Goal: Task Accomplishment & Management: Complete application form

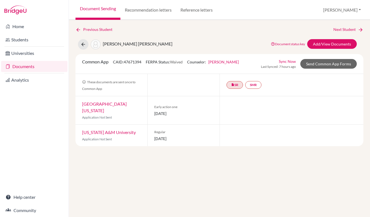
click at [39, 63] on link "Documents" at bounding box center [34, 66] width 66 height 11
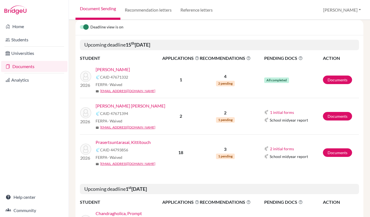
scroll to position [83, 0]
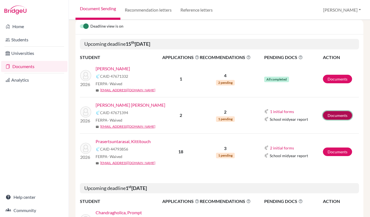
click at [335, 114] on link "Documents" at bounding box center [337, 115] width 29 height 9
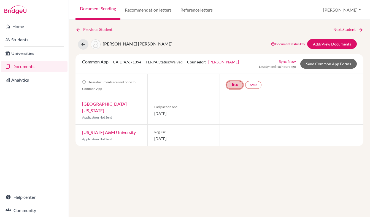
click at [235, 84] on link "insert_drive_file SR" at bounding box center [234, 85] width 17 height 8
click at [233, 69] on link "School report" at bounding box center [234, 68] width 23 height 5
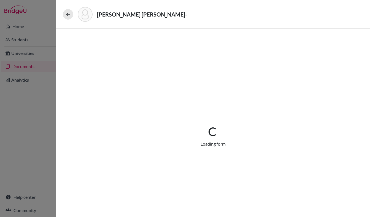
select select "1"
select select "688911"
select select "0"
select select "1"
select select "0"
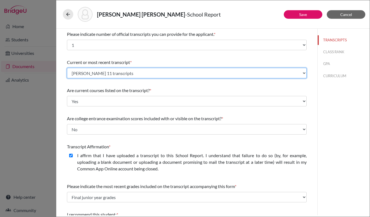
click at [233, 69] on select "Select existing document or upload a new one Cindy Thru 11 transcripts Upload N…" at bounding box center [187, 73] width 240 height 10
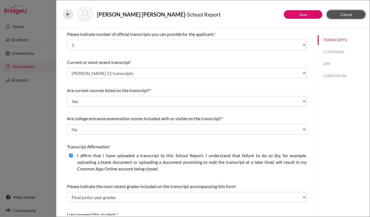
click at [340, 17] on button "Cancel" at bounding box center [346, 14] width 39 height 9
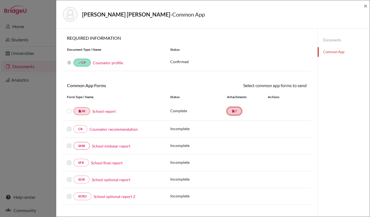
click at [233, 111] on icon "insert_drive_file" at bounding box center [233, 110] width 3 height 3
click at [85, 111] on link "insert_drive_file SR" at bounding box center [82, 111] width 17 height 8
click at [235, 109] on link "insert_drive_file T" at bounding box center [234, 111] width 15 height 8
click at [111, 110] on link "School report" at bounding box center [103, 111] width 23 height 6
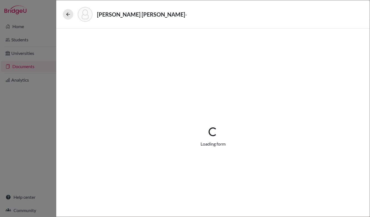
select select "1"
select select "688911"
select select "0"
select select "1"
select select "0"
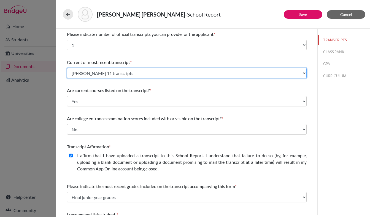
click at [176, 68] on select "Select existing document or upload a new one Cindy Thru 11 transcripts Upload N…" at bounding box center [187, 73] width 240 height 10
select select "Upload New File"
click at [67, 68] on select "Select existing document or upload a new one Cindy Thru 11 transcripts Upload N…" at bounding box center [187, 73] width 240 height 10
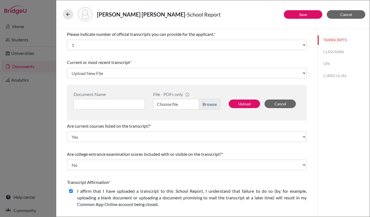
click at [210, 104] on label "Choose file" at bounding box center [186, 104] width 67 height 10
click at [210, 104] on input "Choose file" at bounding box center [186, 104] width 67 height 10
click at [251, 108] on button "Upload" at bounding box center [244, 103] width 31 height 9
click at [242, 104] on button "Upload" at bounding box center [244, 103] width 31 height 9
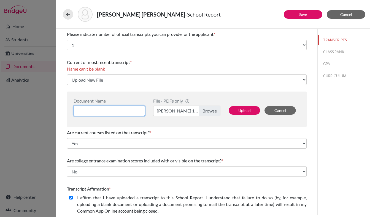
click at [127, 111] on input at bounding box center [109, 110] width 71 height 10
type input "Cindy Thru 11 Transcripts Complete"
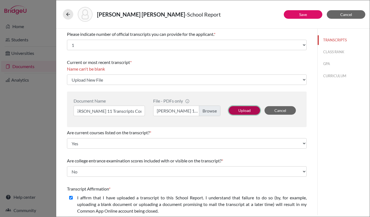
scroll to position [0, 0]
click at [242, 108] on button "Upload" at bounding box center [244, 110] width 31 height 9
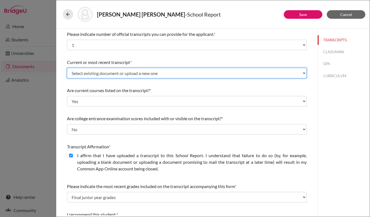
click at [206, 72] on select "Select existing document or upload a new one Cindy Thru 11 Transcripts Complete…" at bounding box center [187, 73] width 240 height 10
select select "689182"
click at [67, 68] on select "Select existing document or upload a new one Cindy Thru 11 Transcripts Complete…" at bounding box center [187, 73] width 240 height 10
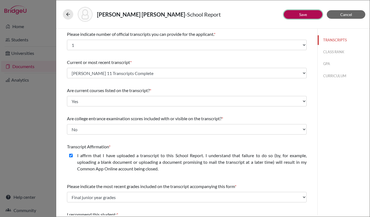
click at [308, 16] on button "Save" at bounding box center [303, 14] width 39 height 9
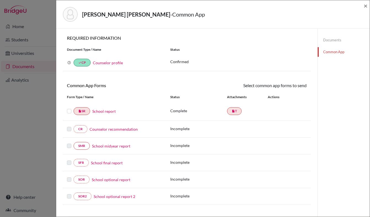
click at [105, 113] on link "School report" at bounding box center [103, 111] width 23 height 6
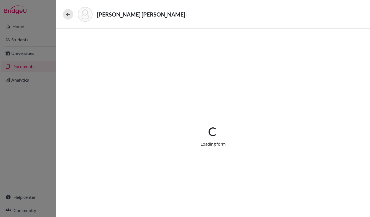
select select "1"
select select "689182"
select select "0"
select select "1"
select select "0"
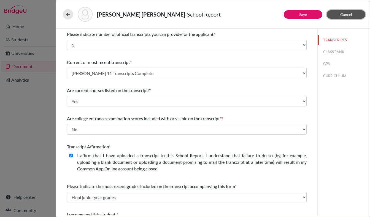
click at [340, 15] on span "Cancel" at bounding box center [346, 14] width 12 height 5
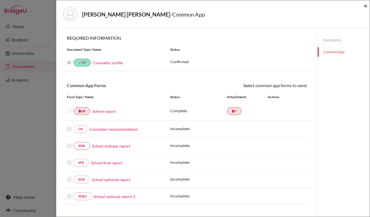
click at [367, 5] on span "×" at bounding box center [365, 6] width 4 height 8
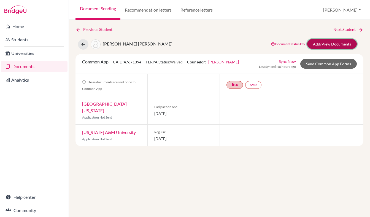
click at [319, 46] on link "Add/View Documents" at bounding box center [332, 44] width 50 height 10
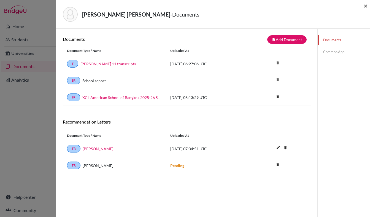
click at [364, 5] on span "×" at bounding box center [365, 6] width 4 height 8
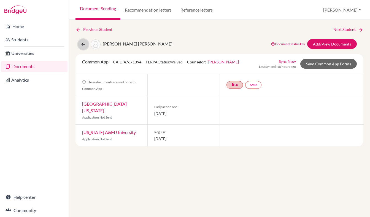
click at [84, 45] on icon at bounding box center [83, 45] width 6 height 6
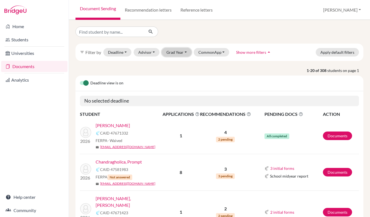
click at [177, 50] on button "Grad Year" at bounding box center [177, 52] width 30 height 9
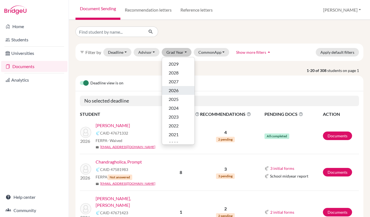
click at [175, 92] on span "2026" at bounding box center [174, 90] width 10 height 7
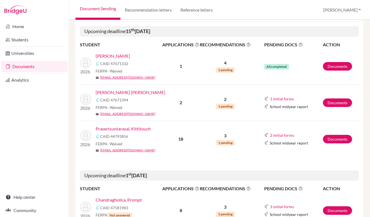
scroll to position [96, 0]
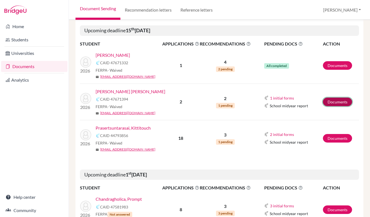
click at [343, 101] on link "Documents" at bounding box center [337, 101] width 29 height 9
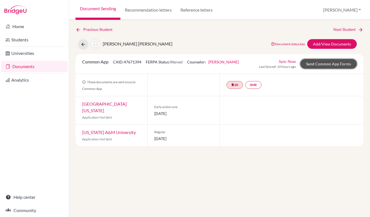
click at [327, 65] on link "Send Common App Forms" at bounding box center [328, 64] width 56 height 10
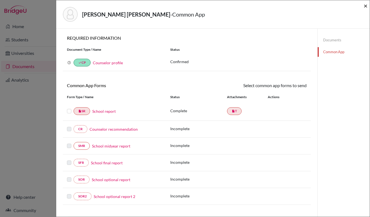
click at [366, 4] on span "×" at bounding box center [365, 6] width 4 height 8
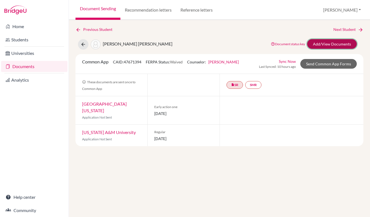
click at [320, 44] on link "Add/View Documents" at bounding box center [332, 44] width 50 height 10
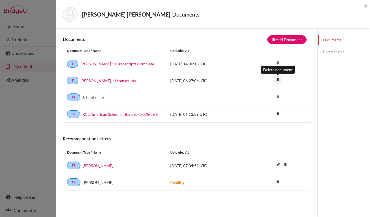
click at [278, 77] on icon "delete" at bounding box center [277, 79] width 8 height 8
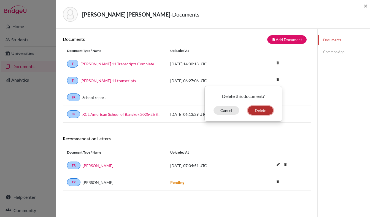
click at [258, 110] on button "Delete" at bounding box center [260, 110] width 25 height 9
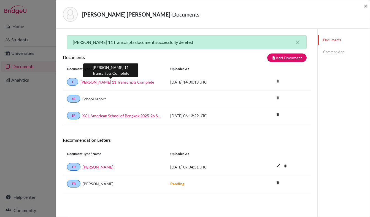
click at [116, 80] on link "[PERSON_NAME] 11 Transcripts Complete" at bounding box center [117, 82] width 74 height 6
click at [366, 7] on span "×" at bounding box center [365, 6] width 4 height 8
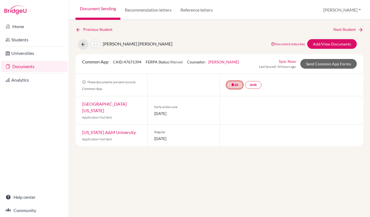
click at [237, 85] on link "insert_drive_file SR" at bounding box center [234, 85] width 17 height 8
click at [230, 65] on div "School report Complete. Ready to send." at bounding box center [235, 70] width 44 height 15
click at [230, 68] on link "School report" at bounding box center [234, 68] width 23 height 5
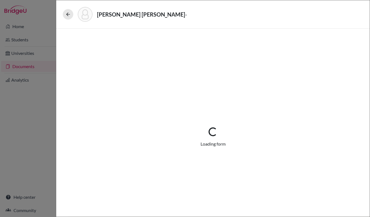
select select "1"
select select "689182"
select select "0"
select select "1"
select select "0"
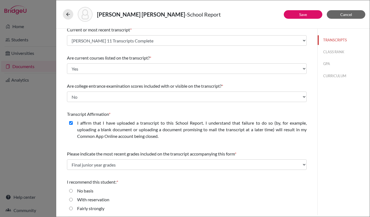
scroll to position [51, 0]
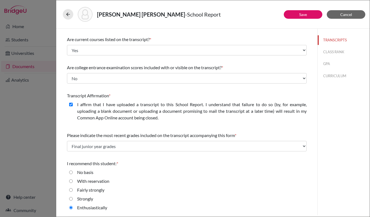
click at [81, 197] on label "Strongly" at bounding box center [85, 198] width 16 height 7
click at [73, 197] on input "Strongly" at bounding box center [71, 198] width 4 height 7
radio input "true"
click at [91, 214] on div "I recommend this student: * No basis With reservation Fairly strongly Strongly …" at bounding box center [187, 186] width 240 height 57
click at [91, 208] on label "Enthusiastically" at bounding box center [92, 207] width 30 height 7
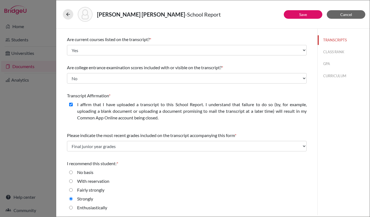
click at [73, 208] on input "Enthusiastically" at bounding box center [71, 207] width 4 height 7
radio input "true"
click at [89, 202] on label "Strongly" at bounding box center [85, 198] width 16 height 7
click at [73, 202] on input "Strongly" at bounding box center [71, 198] width 4 height 7
radio input "true"
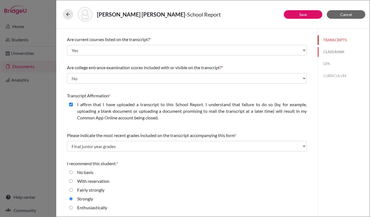
click at [332, 54] on button "CLASS RANK" at bounding box center [343, 52] width 52 height 10
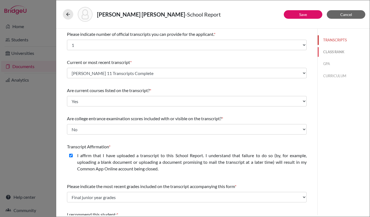
select select "5"
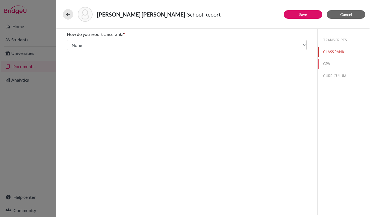
click at [330, 66] on button "GPA" at bounding box center [343, 64] width 52 height 10
type input "3.95"
type input "4.27"
select select "4"
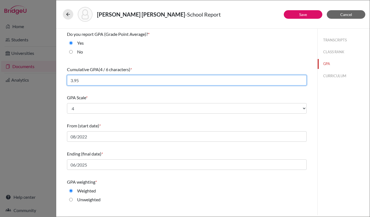
click at [203, 79] on input "3.95" at bounding box center [187, 80] width 240 height 10
type input "3.94"
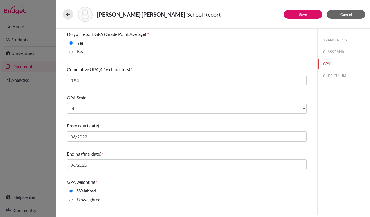
click at [156, 100] on div "GPA Scale *" at bounding box center [187, 97] width 240 height 7
click at [324, 43] on button "TRANSCRIPTS" at bounding box center [343, 40] width 52 height 10
select select "0"
select select "1"
select select "689182"
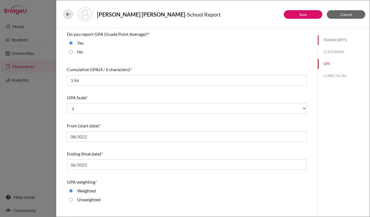
select select "1"
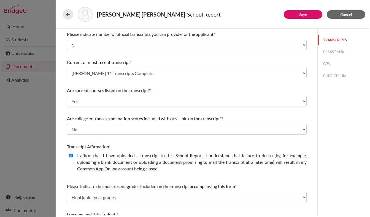
click at [330, 41] on button "TRANSCRIPTS" at bounding box center [343, 40] width 52 height 10
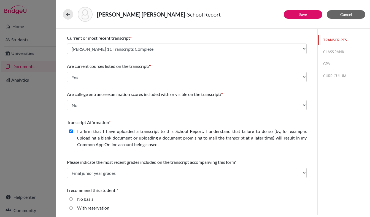
scroll to position [51, 0]
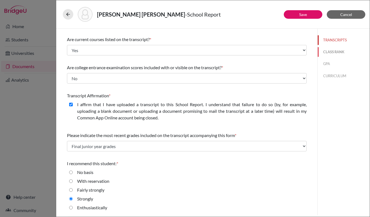
click at [334, 51] on button "CLASS RANK" at bounding box center [343, 52] width 52 height 10
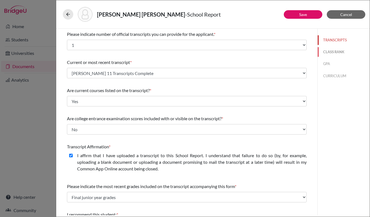
select select "5"
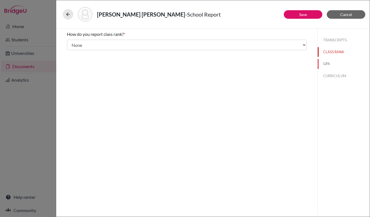
click at [327, 62] on button "GPA" at bounding box center [343, 64] width 52 height 10
type input "3.94"
type input "4.27"
select select "4"
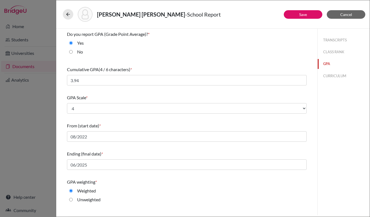
scroll to position [48, 0]
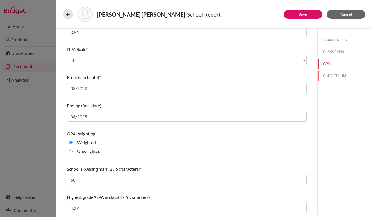
click at [336, 74] on button "CURRICULUM" at bounding box center [343, 76] width 52 height 10
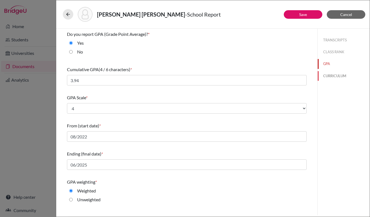
select select "3"
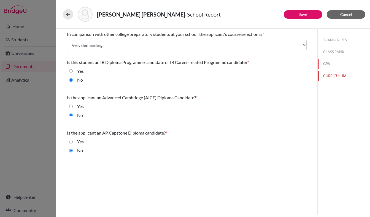
click at [329, 65] on button "GPA" at bounding box center [343, 64] width 52 height 10
select select "4"
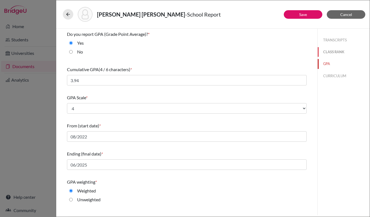
click at [332, 50] on button "CLASS RANK" at bounding box center [343, 52] width 52 height 10
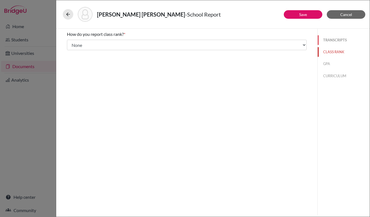
click at [331, 38] on button "TRANSCRIPTS" at bounding box center [343, 40] width 52 height 10
select select "1"
select select "0"
select select "689182"
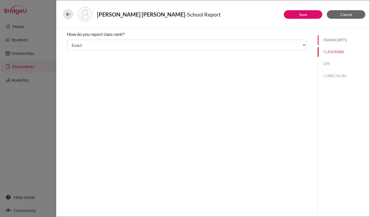
select select "0"
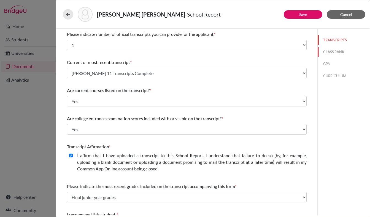
click at [328, 57] on button "CLASS RANK" at bounding box center [343, 52] width 52 height 10
select select "5"
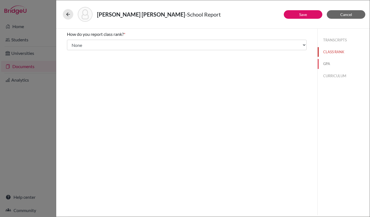
click at [325, 66] on button "GPA" at bounding box center [343, 64] width 52 height 10
type input "3.94"
type input "4.27"
select select "4"
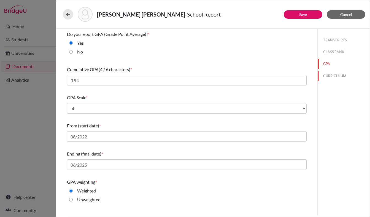
click at [329, 77] on button "CURRICULUM" at bounding box center [343, 76] width 52 height 10
select select "3"
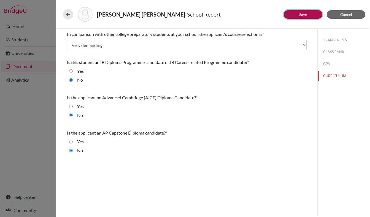
click at [313, 14] on button "Save" at bounding box center [303, 14] width 39 height 9
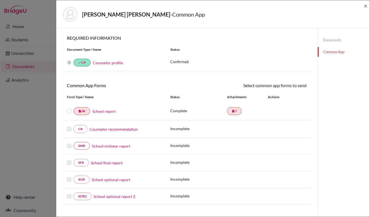
click at [106, 113] on link "School report" at bounding box center [103, 111] width 23 height 6
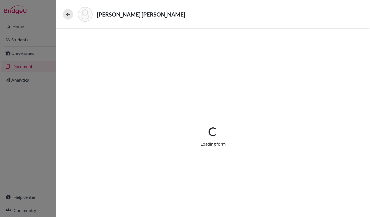
select select "1"
select select "689182"
select select "0"
select select "1"
select select "0"
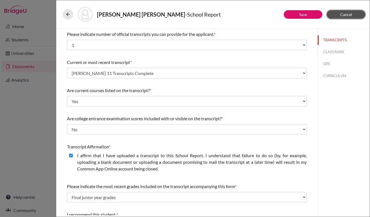
click at [337, 17] on button "Cancel" at bounding box center [346, 14] width 39 height 9
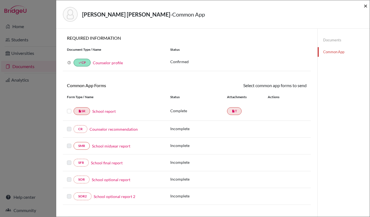
click at [365, 5] on span "×" at bounding box center [365, 6] width 4 height 8
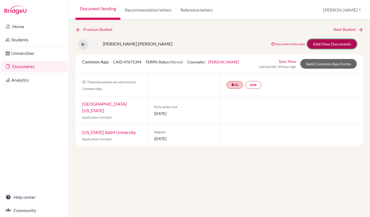
click at [322, 47] on link "Add/View Documents" at bounding box center [332, 44] width 50 height 10
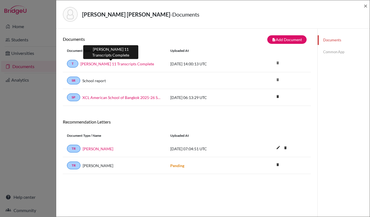
click at [133, 64] on link "Cindy Thru 11 Transcripts Complete" at bounding box center [117, 64] width 74 height 6
click at [126, 63] on link "Cindy Thru 11 Transcripts Complete" at bounding box center [117, 64] width 74 height 6
click at [365, 6] on span "×" at bounding box center [365, 6] width 4 height 8
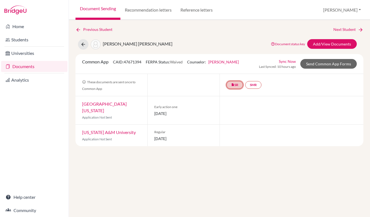
click at [236, 84] on link "insert_drive_file SR" at bounding box center [234, 85] width 17 height 8
click at [232, 70] on link "School report" at bounding box center [234, 68] width 23 height 5
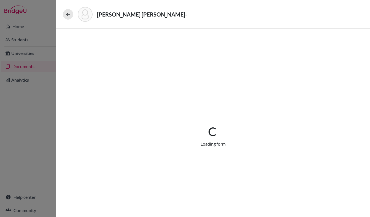
select select "1"
select select "689182"
select select "0"
select select "1"
select select "0"
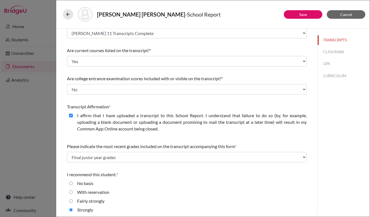
scroll to position [51, 0]
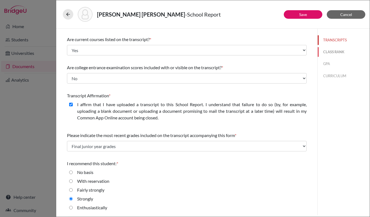
click at [329, 53] on button "CLASS RANK" at bounding box center [343, 52] width 52 height 10
select select "5"
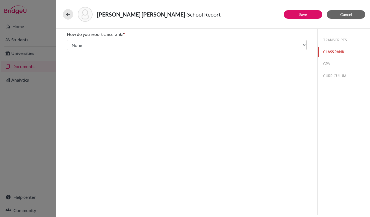
scroll to position [0, 0]
click at [328, 64] on button "GPA" at bounding box center [343, 64] width 52 height 10
type input "3.94"
type input "4.27"
select select "4"
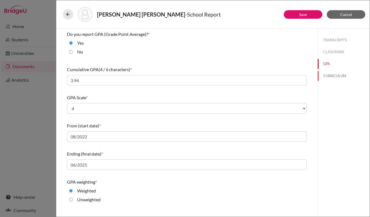
click at [330, 74] on button "CURRICULUM" at bounding box center [343, 76] width 52 height 10
select select "3"
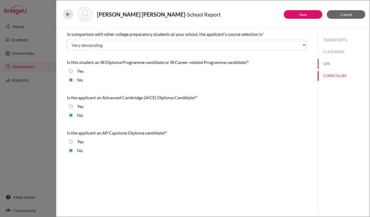
click at [328, 64] on button "GPA" at bounding box center [343, 64] width 52 height 10
select select "4"
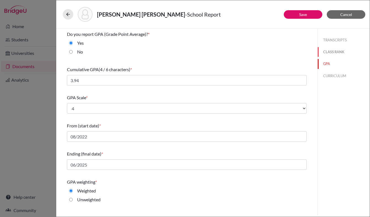
click at [333, 53] on button "CLASS RANK" at bounding box center [343, 52] width 52 height 10
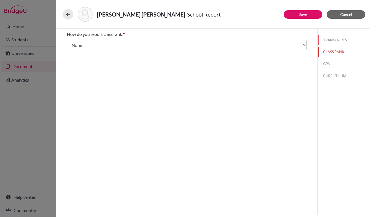
click at [330, 39] on button "TRANSCRIPTS" at bounding box center [343, 40] width 52 height 10
select select "1"
select select "0"
select select "689182"
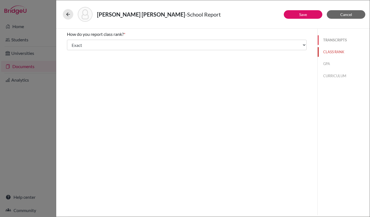
select select "0"
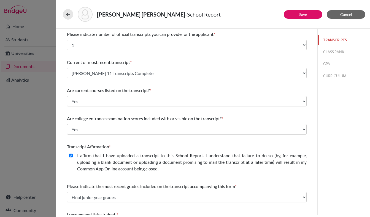
scroll to position [51, 0]
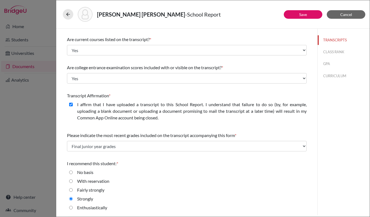
click at [101, 211] on div "Enthusiastically" at bounding box center [90, 208] width 34 height 9
click at [98, 206] on label "Enthusiastically" at bounding box center [92, 207] width 30 height 7
click at [73, 206] on input "Enthusiastically" at bounding box center [71, 207] width 4 height 7
radio input "true"
click at [86, 197] on label "Strongly" at bounding box center [85, 198] width 16 height 7
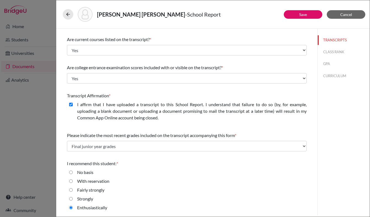
click at [73, 197] on input "Strongly" at bounding box center [71, 198] width 4 height 7
radio input "true"
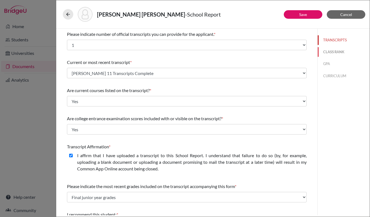
click at [335, 50] on button "CLASS RANK" at bounding box center [343, 52] width 52 height 10
select select "5"
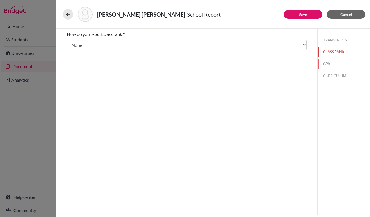
click at [323, 63] on button "GPA" at bounding box center [343, 64] width 52 height 10
type input "3.94"
type input "4.27"
select select "4"
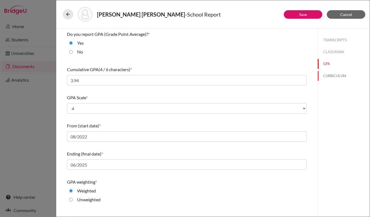
click at [337, 74] on button "CURRICULUM" at bounding box center [343, 76] width 52 height 10
select select "3"
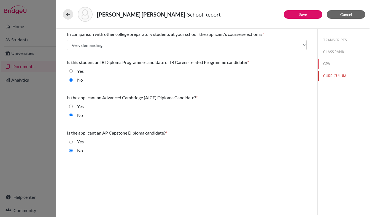
click at [332, 63] on button "GPA" at bounding box center [343, 64] width 52 height 10
select select "4"
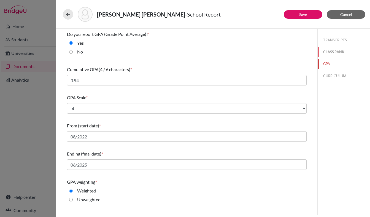
click at [331, 53] on button "CLASS RANK" at bounding box center [343, 52] width 52 height 10
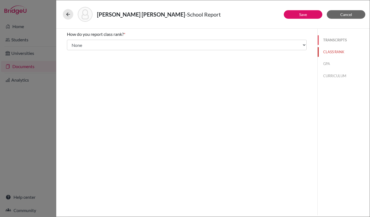
click at [333, 39] on button "TRANSCRIPTS" at bounding box center [343, 40] width 52 height 10
select select "1"
select select "0"
select select "689182"
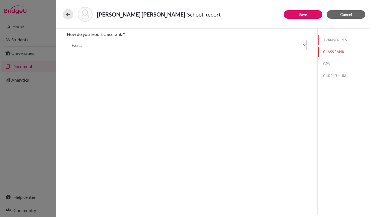
select select "0"
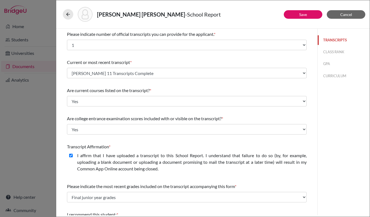
scroll to position [51, 0]
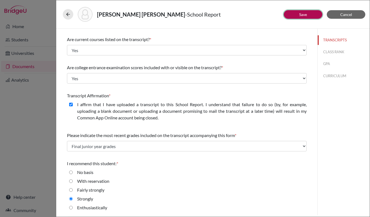
click at [301, 17] on button "Save" at bounding box center [303, 14] width 39 height 9
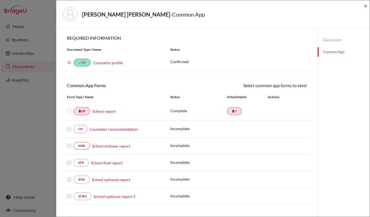
click at [109, 110] on link "School report" at bounding box center [103, 111] width 23 height 6
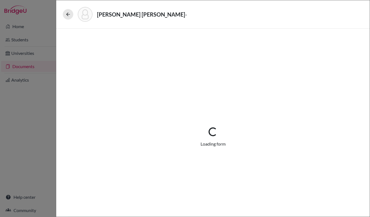
select select "1"
select select "689182"
select select "0"
select select "1"
select select "0"
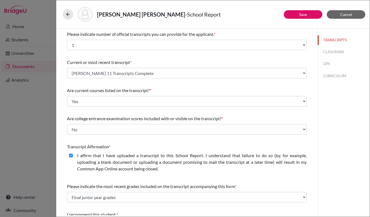
scroll to position [51, 0]
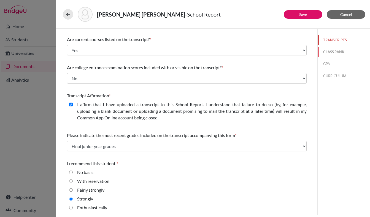
click at [335, 50] on button "CLASS RANK" at bounding box center [343, 52] width 52 height 10
select select "5"
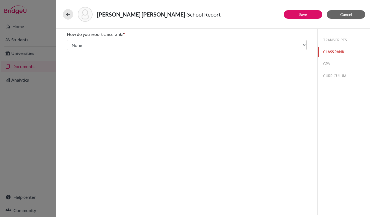
scroll to position [0, 0]
click at [328, 60] on button "GPA" at bounding box center [343, 64] width 52 height 10
type input "3.94"
type input "4.27"
select select "4"
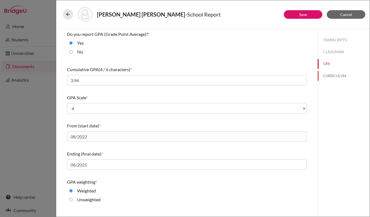
click at [333, 77] on button "CURRICULUM" at bounding box center [343, 76] width 52 height 10
select select "3"
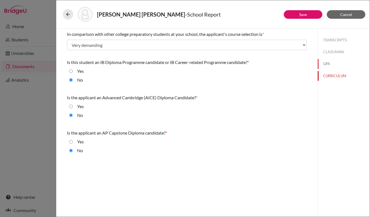
click at [323, 65] on button "GPA" at bounding box center [343, 64] width 52 height 10
select select "4"
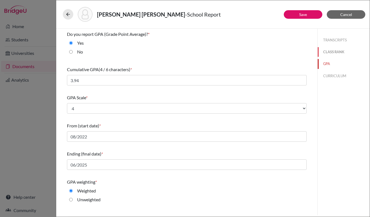
click at [329, 53] on button "CLASS RANK" at bounding box center [343, 52] width 52 height 10
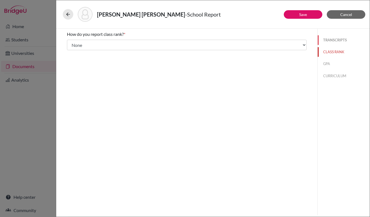
click at [333, 39] on button "TRANSCRIPTS" at bounding box center [343, 40] width 52 height 10
select select "1"
select select "0"
select select "689182"
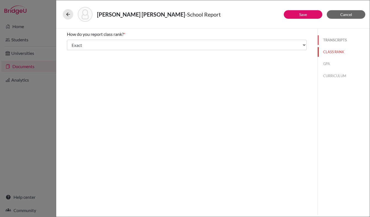
select select "0"
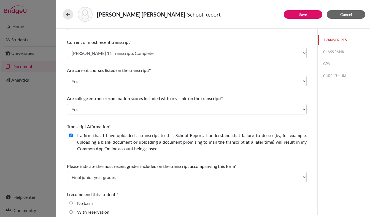
scroll to position [51, 0]
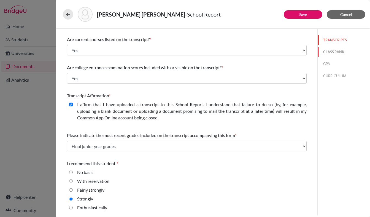
click at [334, 48] on button "CLASS RANK" at bounding box center [343, 52] width 52 height 10
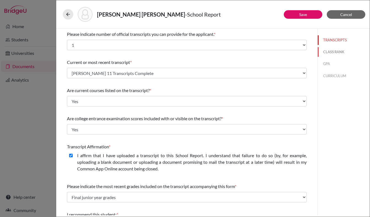
select select "5"
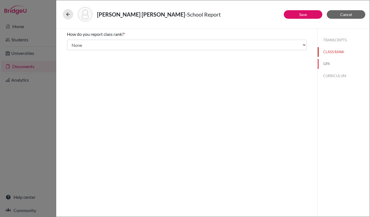
click at [330, 62] on button "GPA" at bounding box center [343, 64] width 52 height 10
type input "3.94"
type input "4.27"
select select "4"
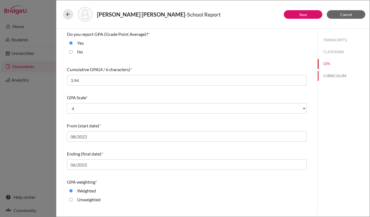
click at [342, 74] on button "CURRICULUM" at bounding box center [343, 76] width 52 height 10
select select "3"
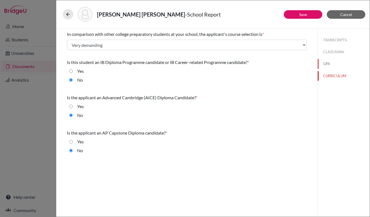
click at [328, 65] on button "GPA" at bounding box center [343, 64] width 52 height 10
select select "4"
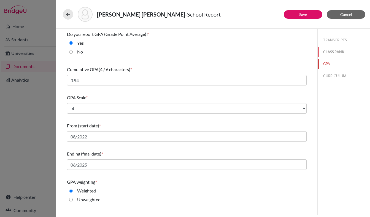
click at [330, 51] on button "CLASS RANK" at bounding box center [343, 52] width 52 height 10
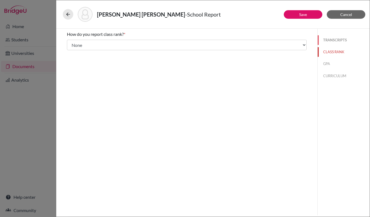
click at [327, 41] on button "TRANSCRIPTS" at bounding box center [343, 40] width 52 height 10
select select "1"
select select "0"
select select "689182"
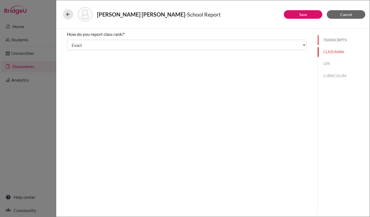
select select "0"
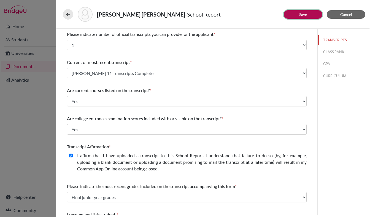
click at [298, 13] on button "Save" at bounding box center [303, 14] width 39 height 9
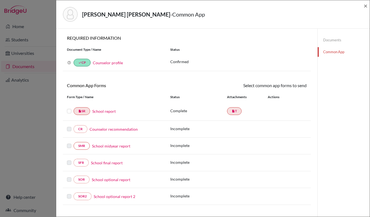
click at [109, 112] on link "School report" at bounding box center [103, 111] width 23 height 6
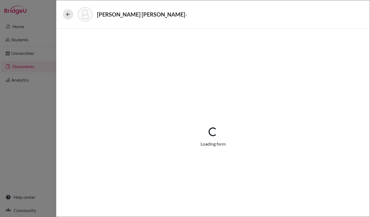
select select "1"
select select "689182"
select select "0"
select select "1"
select select "0"
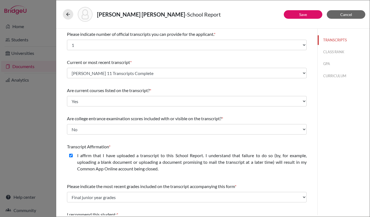
scroll to position [51, 0]
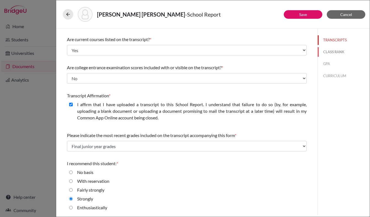
click at [336, 48] on button "CLASS RANK" at bounding box center [343, 52] width 52 height 10
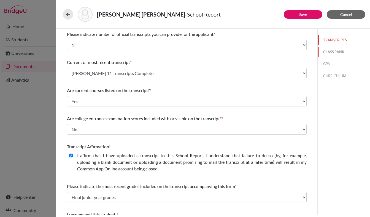
select select "5"
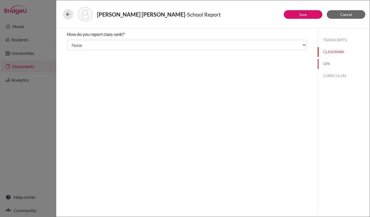
click at [327, 65] on button "GPA" at bounding box center [343, 64] width 52 height 10
type input "3.94"
type input "4.27"
select select "4"
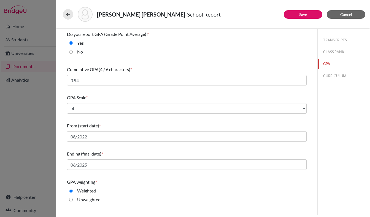
scroll to position [48, 0]
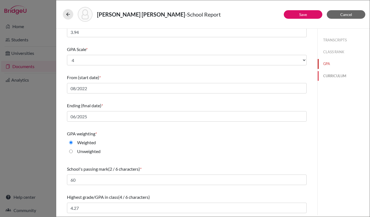
click at [331, 75] on button "CURRICULUM" at bounding box center [343, 76] width 52 height 10
select select "3"
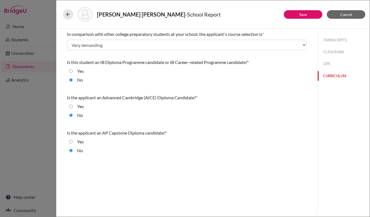
scroll to position [0, 0]
click at [343, 13] on span "Cancel" at bounding box center [346, 14] width 12 height 5
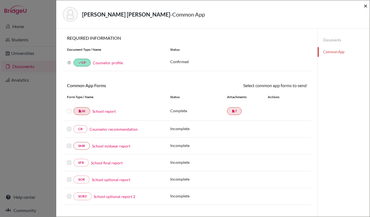
click at [365, 6] on span "×" at bounding box center [365, 6] width 4 height 8
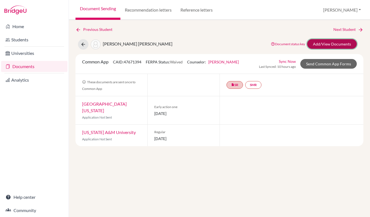
click at [323, 45] on link "Add/View Documents" at bounding box center [332, 44] width 50 height 10
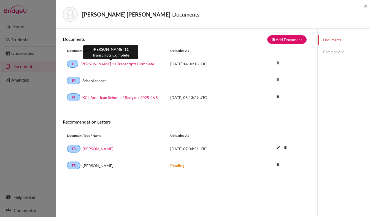
click at [133, 64] on link "Cindy Thru 11 Transcripts Complete" at bounding box center [117, 64] width 74 height 6
click at [365, 7] on span "×" at bounding box center [365, 6] width 4 height 8
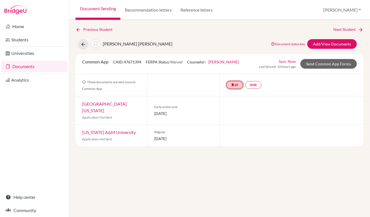
click at [234, 87] on link "insert_drive_file SR" at bounding box center [234, 85] width 17 height 8
click at [229, 68] on link "School report" at bounding box center [234, 68] width 23 height 5
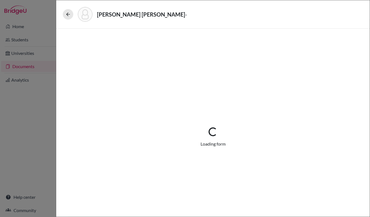
select select "1"
select select "689182"
select select "0"
select select "1"
select select "0"
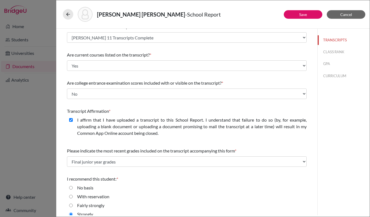
scroll to position [51, 0]
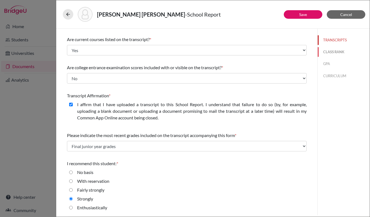
click at [328, 51] on button "CLASS RANK" at bounding box center [343, 52] width 52 height 10
select select "5"
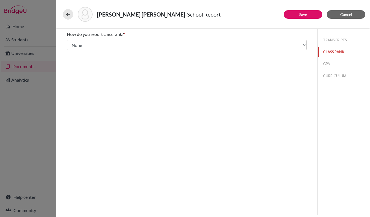
scroll to position [0, 0]
click at [325, 64] on button "GPA" at bounding box center [343, 64] width 52 height 10
type input "3.94"
type input "4.27"
select select "4"
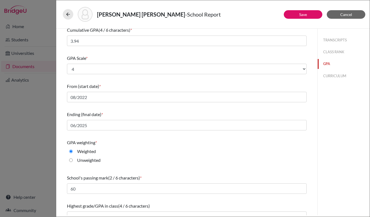
scroll to position [48, 0]
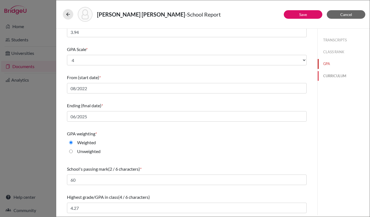
click at [331, 78] on button "CURRICULUM" at bounding box center [343, 76] width 52 height 10
select select "3"
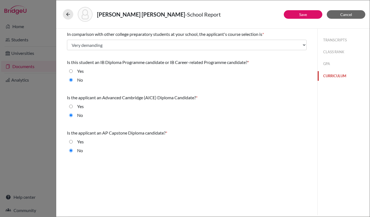
scroll to position [0, 0]
click at [327, 64] on button "GPA" at bounding box center [343, 64] width 52 height 10
select select "4"
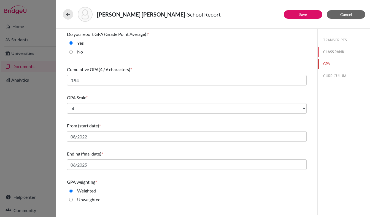
click at [336, 51] on button "CLASS RANK" at bounding box center [343, 52] width 52 height 10
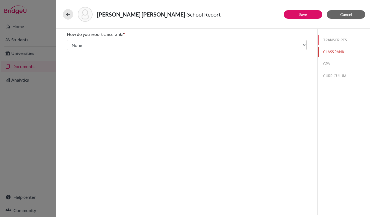
click at [337, 35] on button "TRANSCRIPTS" at bounding box center [343, 40] width 52 height 10
select select "1"
select select "0"
select select "689182"
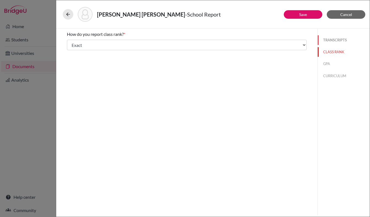
select select "0"
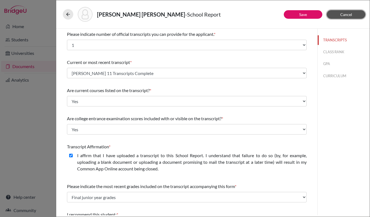
click at [343, 15] on span "Cancel" at bounding box center [346, 14] width 12 height 5
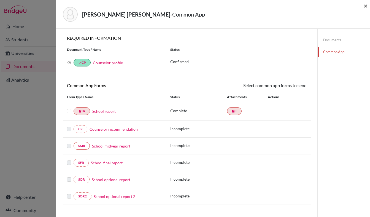
click at [366, 6] on span "×" at bounding box center [365, 6] width 4 height 8
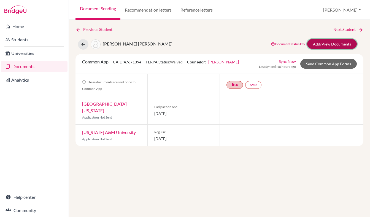
click at [323, 45] on link "Add/View Documents" at bounding box center [332, 44] width 50 height 10
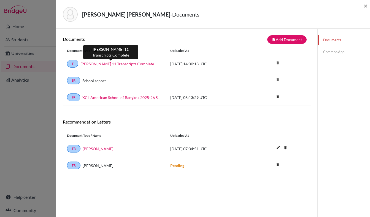
click at [130, 62] on link "Cindy Thru 11 Transcripts Complete" at bounding box center [117, 64] width 74 height 6
click at [366, 6] on span "×" at bounding box center [365, 6] width 4 height 8
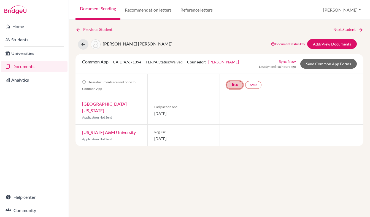
click at [233, 84] on icon "insert_drive_file" at bounding box center [232, 84] width 3 height 3
click at [229, 69] on link "School report" at bounding box center [234, 68] width 23 height 5
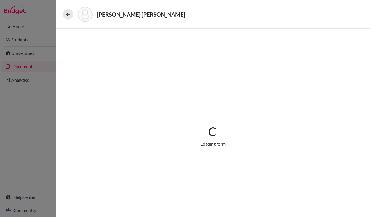
select select "1"
select select "689182"
select select "0"
select select "1"
select select "0"
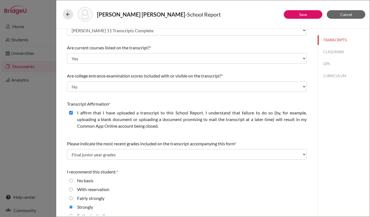
scroll to position [51, 0]
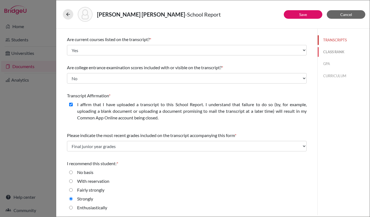
click at [335, 50] on button "CLASS RANK" at bounding box center [343, 52] width 52 height 10
select select "5"
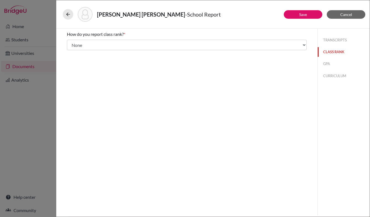
scroll to position [0, 0]
click at [323, 65] on button "GPA" at bounding box center [343, 64] width 52 height 10
type input "3.94"
type input "4.27"
select select "4"
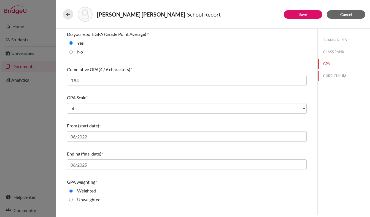
click at [335, 76] on button "CURRICULUM" at bounding box center [343, 76] width 52 height 10
select select "3"
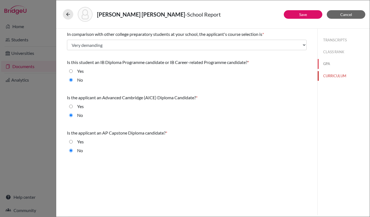
click at [327, 66] on button "GPA" at bounding box center [343, 64] width 52 height 10
select select "4"
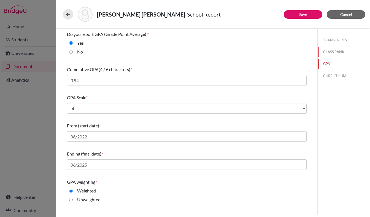
click at [337, 52] on button "CLASS RANK" at bounding box center [343, 52] width 52 height 10
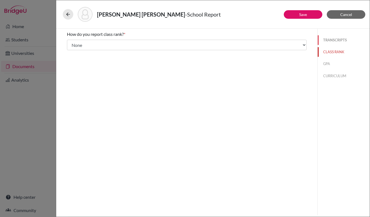
click at [338, 41] on button "TRANSCRIPTS" at bounding box center [343, 40] width 52 height 10
select select "1"
select select "0"
select select "689182"
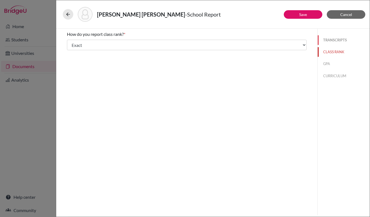
select select "0"
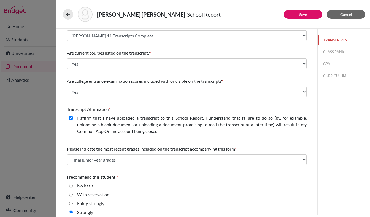
scroll to position [51, 0]
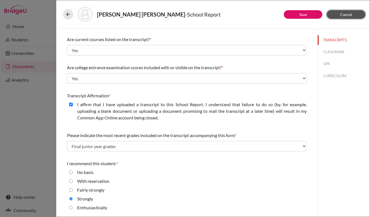
click at [344, 16] on span "Cancel" at bounding box center [346, 14] width 12 height 5
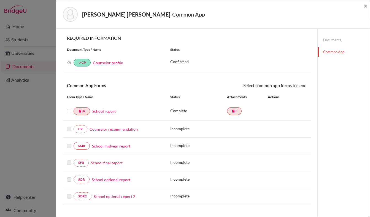
click at [71, 108] on label at bounding box center [69, 108] width 4 height 0
click at [0, 0] on input "checkbox" at bounding box center [0, 0] width 0 height 0
click at [291, 85] on icon at bounding box center [290, 86] width 4 height 4
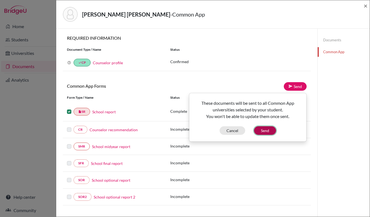
click at [267, 131] on button "Send" at bounding box center [265, 130] width 22 height 9
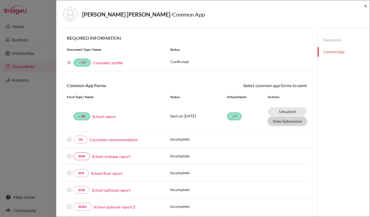
click at [287, 122] on button "View Submission" at bounding box center [287, 121] width 39 height 9
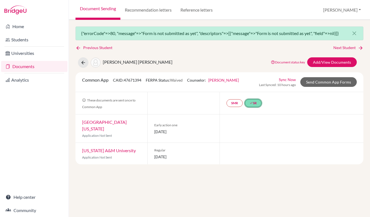
click at [255, 103] on link "done SR" at bounding box center [253, 103] width 17 height 8
click at [253, 79] on link "School report" at bounding box center [249, 80] width 23 height 5
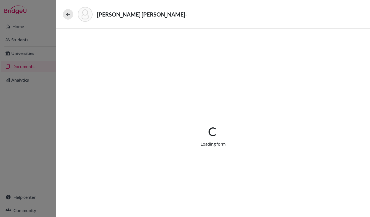
select select "1"
select select "689182"
select select "0"
select select "1"
select select "0"
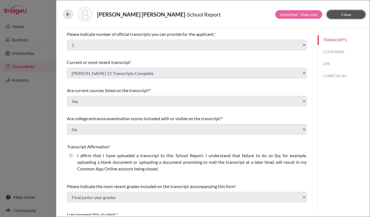
click at [352, 14] on button "Close" at bounding box center [346, 14] width 39 height 9
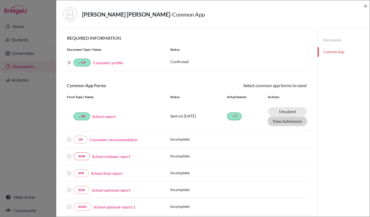
click at [299, 123] on button "View Submission" at bounding box center [287, 121] width 39 height 9
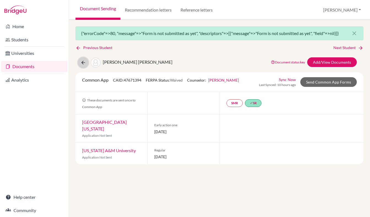
click at [82, 57] on button at bounding box center [83, 62] width 10 height 10
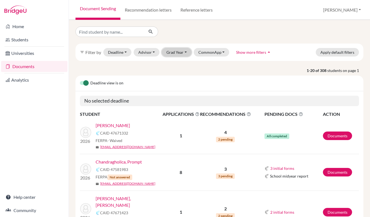
click at [172, 54] on button "Grad Year" at bounding box center [177, 52] width 30 height 9
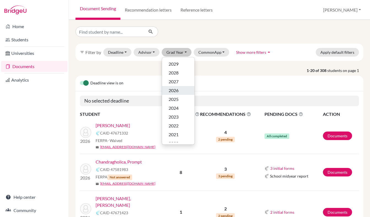
click at [173, 90] on span "2026" at bounding box center [174, 90] width 10 height 7
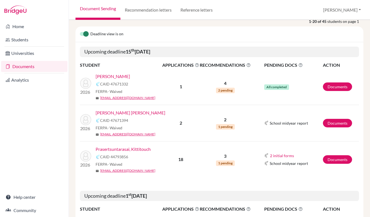
scroll to position [76, 0]
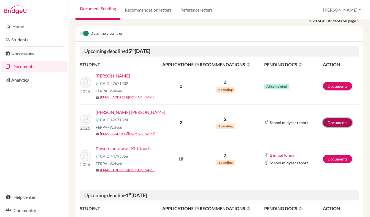
click at [343, 121] on link "Documents" at bounding box center [337, 122] width 29 height 9
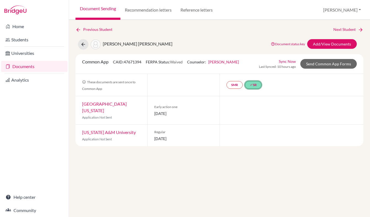
click at [257, 84] on link "done SR" at bounding box center [253, 85] width 17 height 8
click at [250, 61] on link "School report" at bounding box center [249, 61] width 23 height 5
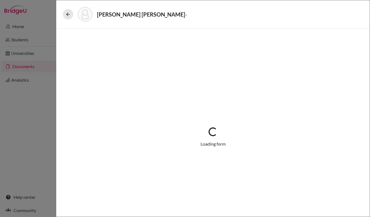
select select "1"
select select "689182"
select select "0"
select select "1"
select select "0"
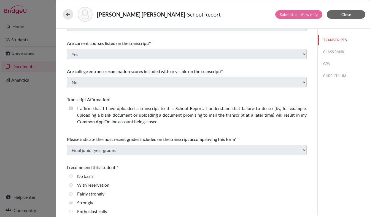
scroll to position [51, 0]
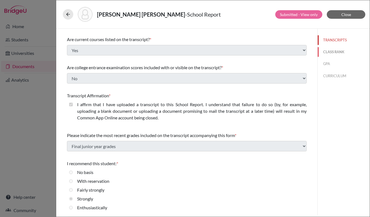
click at [338, 51] on button "CLASS RANK" at bounding box center [343, 52] width 52 height 10
select select "5"
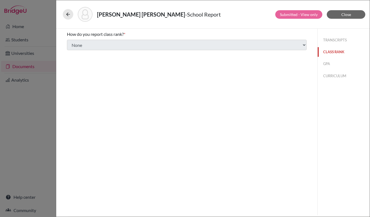
scroll to position [0, 0]
click at [333, 62] on button "GPA" at bounding box center [343, 64] width 52 height 10
type input "3.94"
type input "4.27"
select select "4"
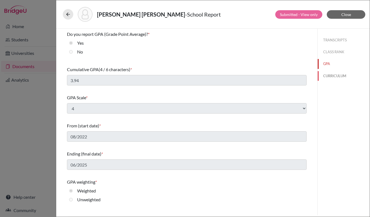
click at [332, 74] on button "CURRICULUM" at bounding box center [343, 76] width 52 height 10
select select "3"
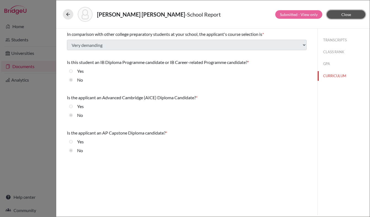
click at [341, 17] on button "Close" at bounding box center [346, 14] width 39 height 9
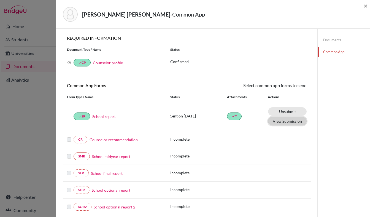
click at [281, 121] on button "View Submission" at bounding box center [287, 121] width 39 height 9
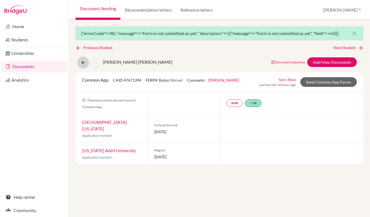
click at [83, 59] on button at bounding box center [83, 62] width 10 height 10
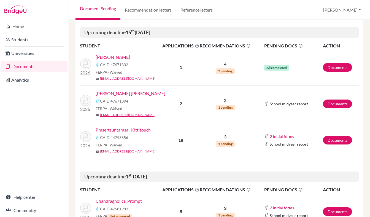
scroll to position [69, 0]
click at [340, 66] on link "Documents" at bounding box center [337, 67] width 29 height 9
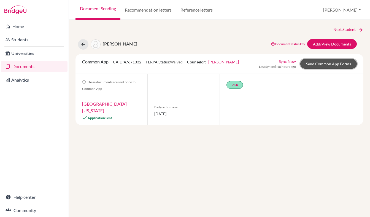
click at [328, 68] on link "Send Common App Forms" at bounding box center [328, 64] width 56 height 10
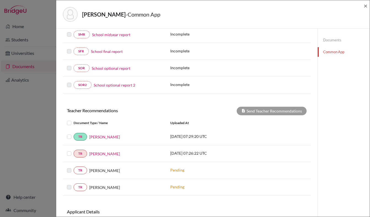
scroll to position [160, 0]
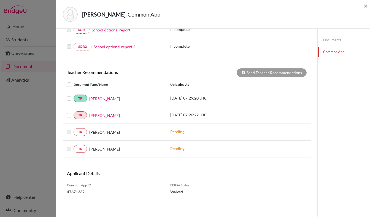
click at [74, 95] on label at bounding box center [74, 95] width 0 height 0
click at [0, 0] on input "checkbox" at bounding box center [0, 0] width 0 height 0
click at [74, 112] on label at bounding box center [74, 112] width 0 height 0
click at [0, 0] on input "checkbox" at bounding box center [0, 0] width 0 height 0
click at [74, 112] on label at bounding box center [74, 112] width 0 height 0
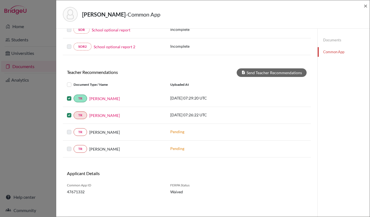
click at [0, 0] on input "checkbox" at bounding box center [0, 0] width 0 height 0
click at [74, 112] on label at bounding box center [74, 112] width 0 height 0
click at [0, 0] on input "checkbox" at bounding box center [0, 0] width 0 height 0
click at [259, 70] on button "Send Teacher Recommendations" at bounding box center [272, 72] width 70 height 9
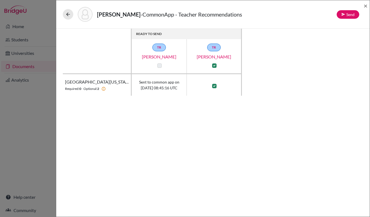
click at [150, 86] on span "Sent to common app on 2025-10-14 08:45:16 UTC" at bounding box center [159, 85] width 40 height 12
click at [365, 6] on span "×" at bounding box center [365, 6] width 4 height 8
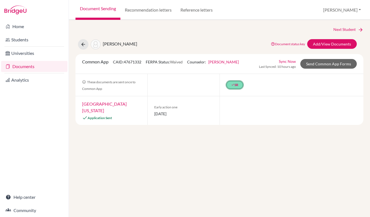
click at [237, 83] on link "done SR" at bounding box center [234, 85] width 17 height 8
click at [233, 62] on link "School report" at bounding box center [230, 61] width 23 height 5
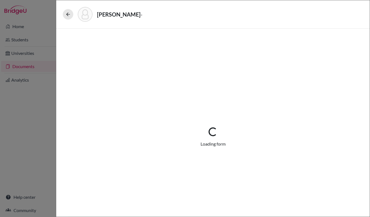
select select "1"
select select "687906"
select select "0"
select select "1"
select select "0"
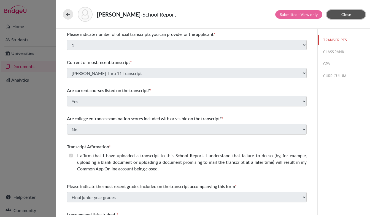
click at [352, 13] on button "Close" at bounding box center [346, 14] width 39 height 9
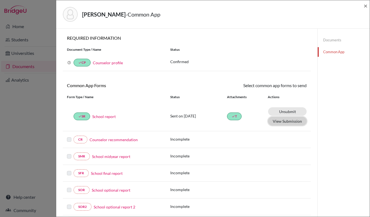
click at [275, 122] on button "View Submission" at bounding box center [287, 121] width 39 height 9
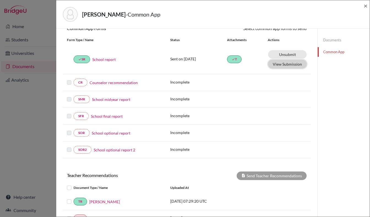
scroll to position [160, 0]
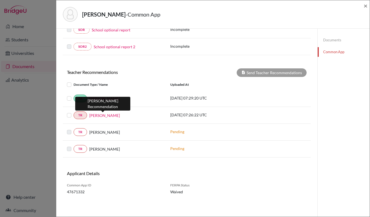
click at [100, 114] on link "Maxwell Tensen" at bounding box center [104, 115] width 31 height 6
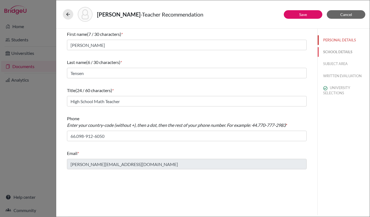
click at [342, 52] on button "SCHOOL DETAILS" at bounding box center [343, 52] width 52 height 10
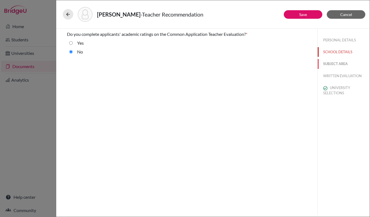
click at [336, 63] on button "SUBJECT AREA" at bounding box center [343, 64] width 52 height 10
select select "0"
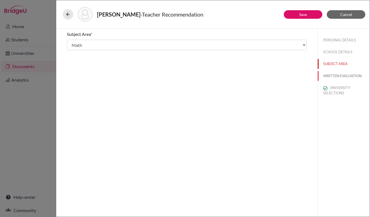
click at [333, 80] on button "WRITTEN EVALUATION" at bounding box center [343, 76] width 52 height 10
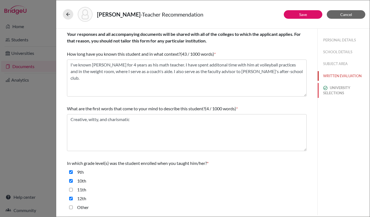
click at [332, 88] on button "UNIVERSITY SELECTIONS" at bounding box center [343, 90] width 52 height 15
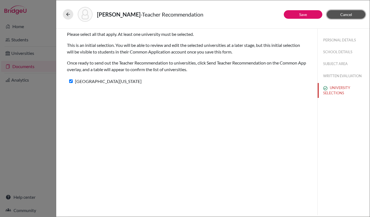
click at [352, 16] on button "Cancel" at bounding box center [346, 14] width 39 height 9
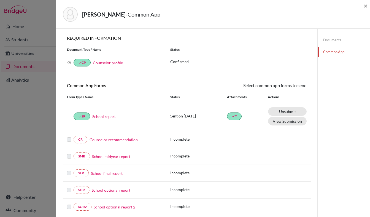
scroll to position [160, 0]
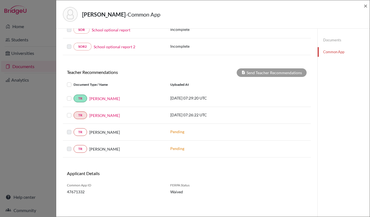
click at [74, 95] on label at bounding box center [74, 95] width 0 height 0
click at [0, 0] on input "checkbox" at bounding box center [0, 0] width 0 height 0
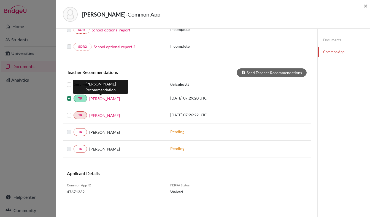
click at [103, 99] on link "Kristin Wood" at bounding box center [104, 99] width 31 height 6
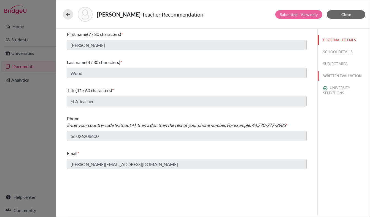
click at [335, 76] on button "WRITTEN EVALUATION" at bounding box center [343, 76] width 52 height 10
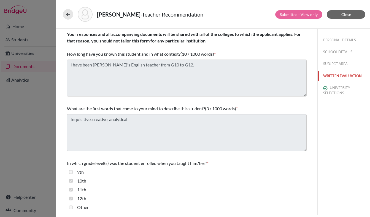
scroll to position [132, 0]
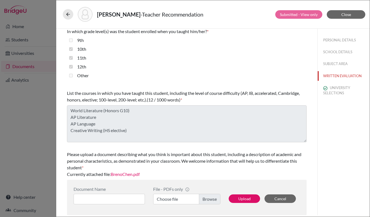
click at [133, 173] on link "BrenoChen.pdf" at bounding box center [125, 173] width 29 height 5
click at [338, 17] on button "Close" at bounding box center [346, 14] width 39 height 9
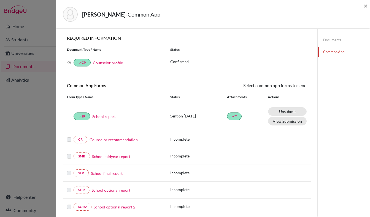
scroll to position [160, 0]
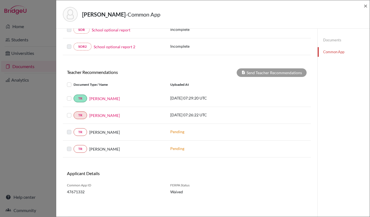
click at [70, 101] on div at bounding box center [70, 98] width 7 height 7
click at [74, 95] on label at bounding box center [74, 95] width 0 height 0
click at [0, 0] on input "checkbox" at bounding box center [0, 0] width 0 height 0
click at [258, 69] on button "Send Teacher Recommendations" at bounding box center [272, 72] width 70 height 9
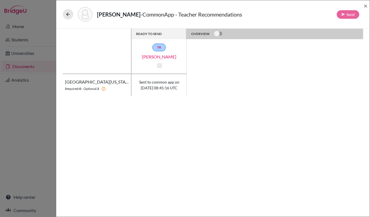
click at [159, 87] on span "Sent to common app on 2025-10-14 08:45:16 UTC" at bounding box center [159, 85] width 40 height 12
click at [368, 9] on div "Chen, Breno - CommonApp - Teacher Recommendations Send ×" at bounding box center [212, 14] width 313 height 28
click at [365, 7] on span "×" at bounding box center [365, 6] width 4 height 8
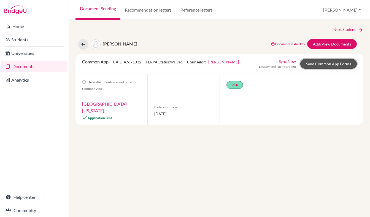
click at [316, 61] on link "Send Common App Forms" at bounding box center [328, 64] width 56 height 10
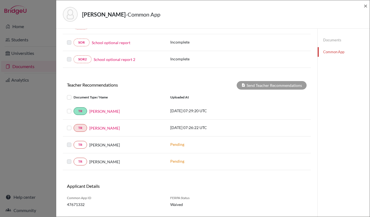
scroll to position [153, 0]
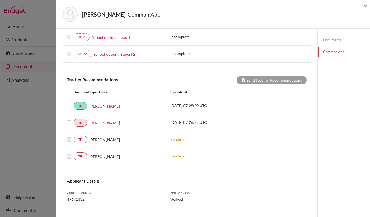
click at [74, 119] on label at bounding box center [74, 119] width 0 height 0
click at [0, 0] on input "checkbox" at bounding box center [0, 0] width 0 height 0
click at [266, 83] on button "Send Teacher Recommendations" at bounding box center [272, 80] width 70 height 9
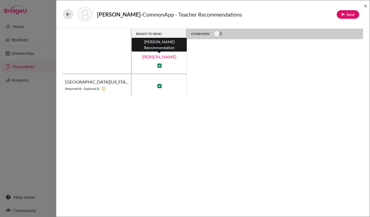
click at [160, 58] on link "Maxwell Tensen" at bounding box center [159, 56] width 55 height 7
click at [365, 6] on span "×" at bounding box center [365, 6] width 4 height 8
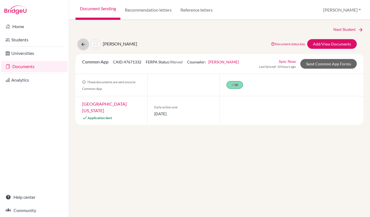
click at [79, 45] on button at bounding box center [83, 44] width 10 height 10
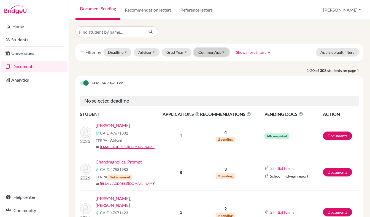
click at [215, 54] on button "CommonApp" at bounding box center [212, 52] width 36 height 9
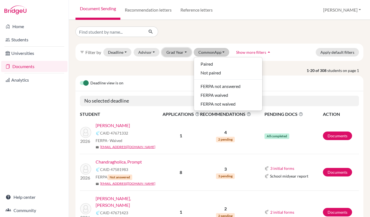
click at [176, 53] on button "Grad Year" at bounding box center [177, 52] width 30 height 9
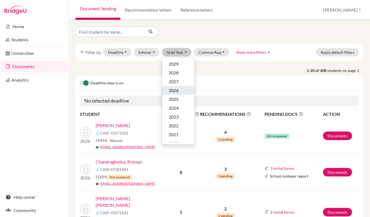
click at [176, 90] on span "2026" at bounding box center [174, 90] width 10 height 7
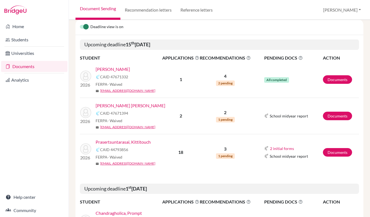
scroll to position [83, 0]
click at [339, 152] on link "Documents" at bounding box center [337, 152] width 29 height 9
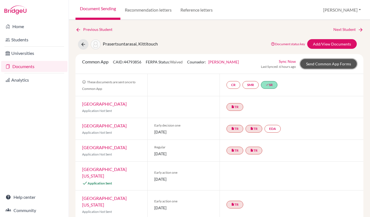
click at [349, 59] on link "Send Common App Forms" at bounding box center [328, 64] width 56 height 10
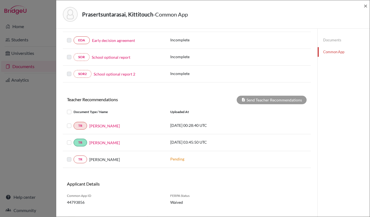
scroll to position [160, 0]
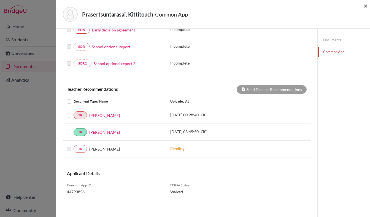
click at [366, 8] on span "×" at bounding box center [365, 6] width 4 height 8
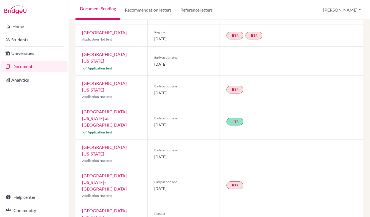
scroll to position [115, 0]
click at [234, 117] on link "done TR" at bounding box center [234, 121] width 17 height 8
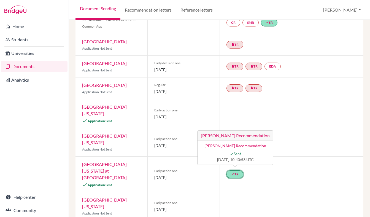
scroll to position [62, 0]
click at [170, 114] on span "[DATE]" at bounding box center [183, 117] width 58 height 6
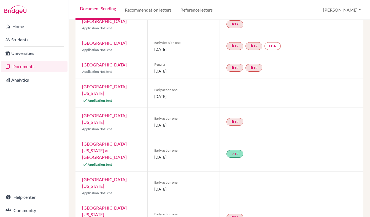
scroll to position [0, 0]
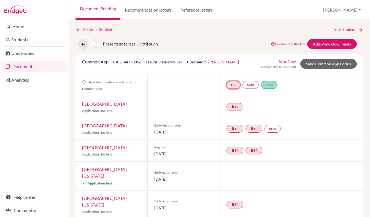
click at [237, 84] on link "CR" at bounding box center [233, 85] width 14 height 8
click at [230, 68] on link "Counselor recommendation" at bounding box center [233, 68] width 48 height 5
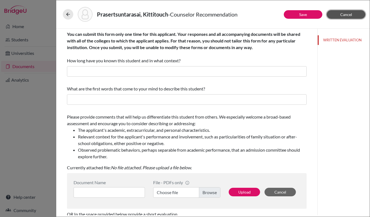
click at [349, 16] on span "Cancel" at bounding box center [346, 14] width 12 height 5
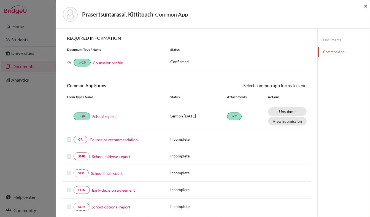
click at [365, 7] on span "×" at bounding box center [365, 6] width 4 height 8
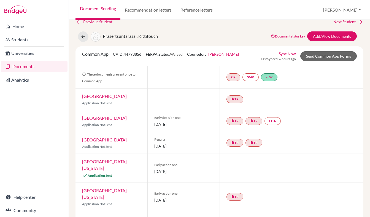
scroll to position [52, 0]
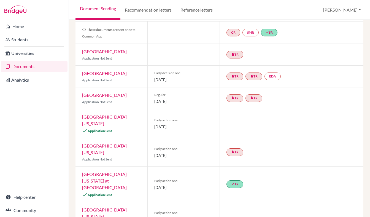
click at [240, 123] on div at bounding box center [291, 123] width 144 height 29
click at [113, 118] on link "University of Texas at Austin" at bounding box center [104, 120] width 45 height 12
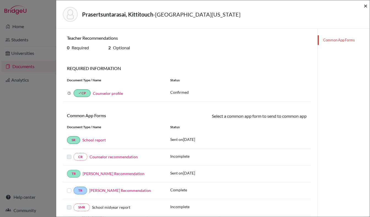
click at [365, 7] on span "×" at bounding box center [365, 6] width 4 height 8
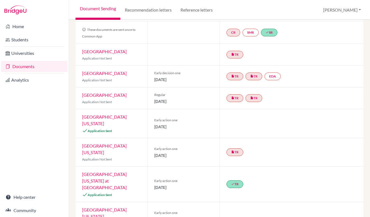
click at [125, 166] on div "University of North Carolina at Chapel Hill Application Sent" at bounding box center [111, 183] width 72 height 35
click at [124, 171] on link "University of North Carolina at Chapel Hill" at bounding box center [104, 180] width 45 height 18
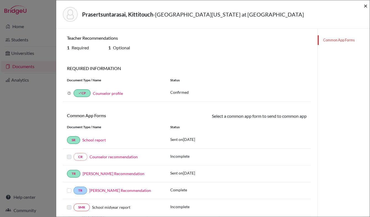
click at [366, 6] on span "×" at bounding box center [365, 6] width 4 height 8
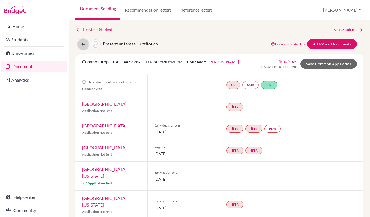
click at [82, 44] on icon at bounding box center [83, 45] width 6 height 6
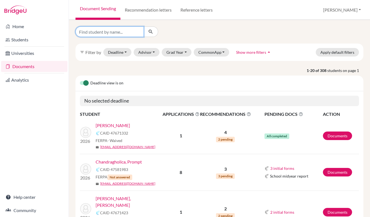
click at [104, 31] on input "Find student by name..." at bounding box center [109, 31] width 68 height 10
type input "p"
type input "par"
click button "submit" at bounding box center [150, 31] width 15 height 10
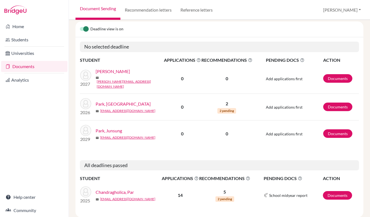
scroll to position [64, 0]
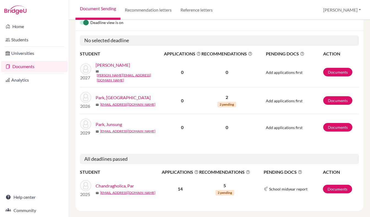
click at [111, 182] on link "Chandragholica, Par" at bounding box center [115, 185] width 38 height 7
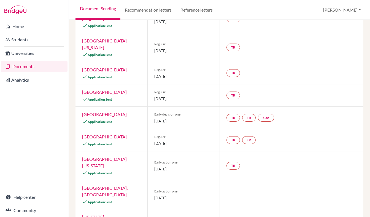
scroll to position [169, 0]
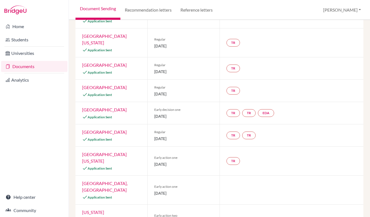
click at [113, 151] on link "[GEOGRAPHIC_DATA][US_STATE]" at bounding box center [104, 157] width 45 height 12
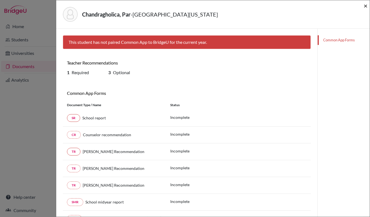
click at [364, 7] on span "×" at bounding box center [365, 6] width 4 height 8
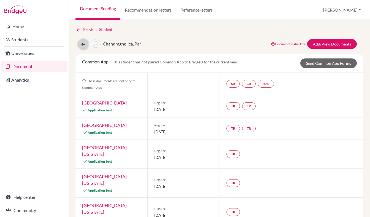
click at [81, 42] on icon at bounding box center [83, 45] width 6 height 6
